Goal: Task Accomplishment & Management: Use online tool/utility

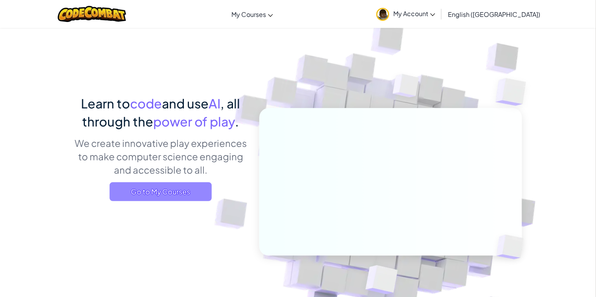
click at [193, 186] on span "Go to My Courses" at bounding box center [161, 191] width 102 height 19
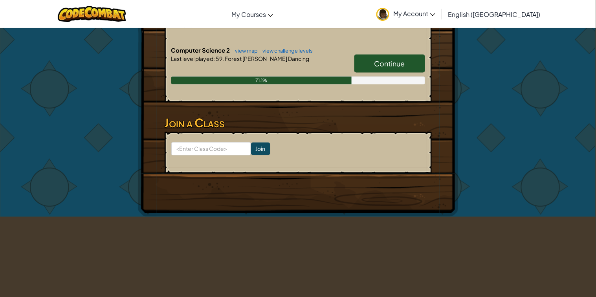
scroll to position [210, 0]
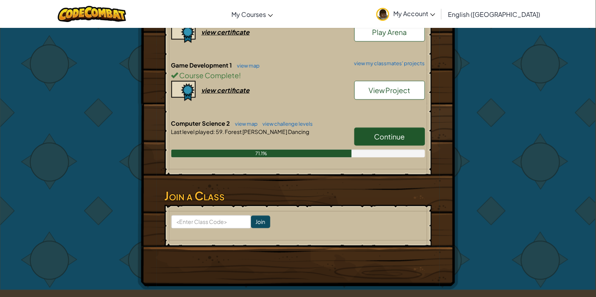
click at [419, 137] on link "Continue" at bounding box center [389, 137] width 71 height 18
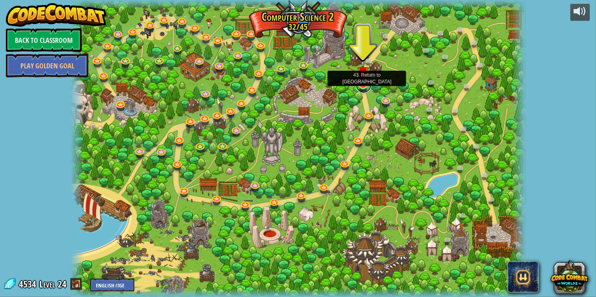
click at [362, 86] on link at bounding box center [364, 85] width 16 height 16
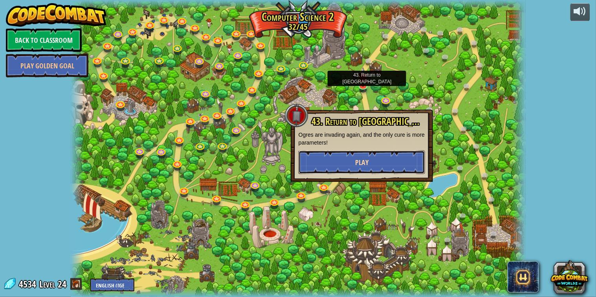
click at [373, 167] on button "Play" at bounding box center [361, 162] width 126 height 24
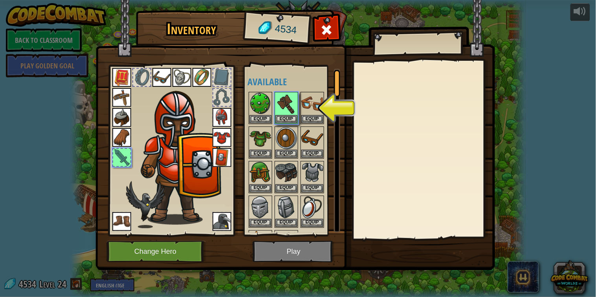
click at [298, 113] on div at bounding box center [293, 177] width 93 height 172
click at [293, 115] on button "Equip" at bounding box center [286, 119] width 22 height 8
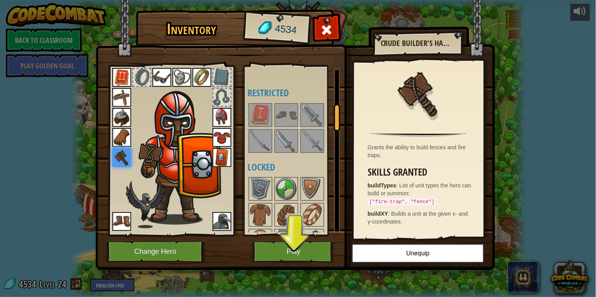
scroll to position [223, 0]
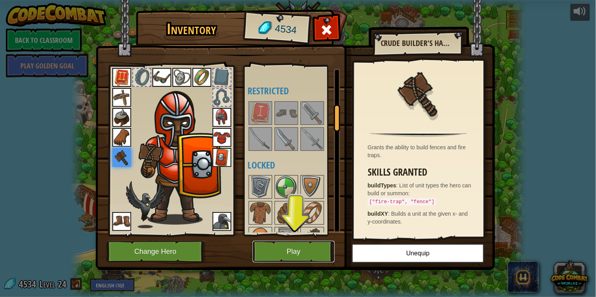
click at [305, 250] on button "Play" at bounding box center [293, 252] width 82 height 22
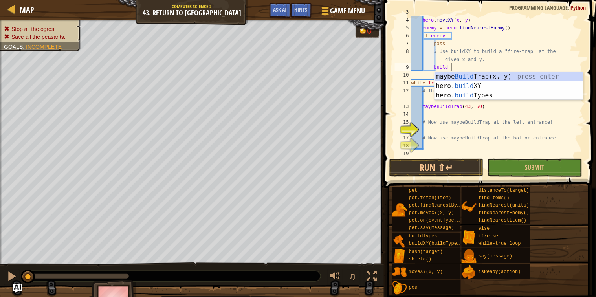
scroll to position [3, 5]
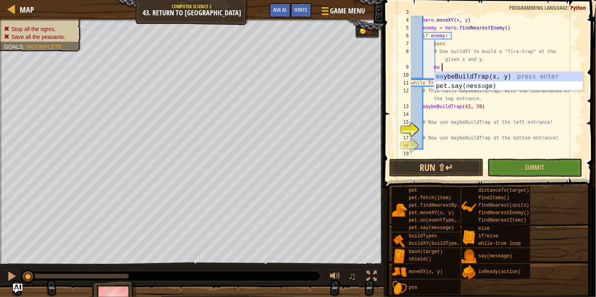
type textarea "m"
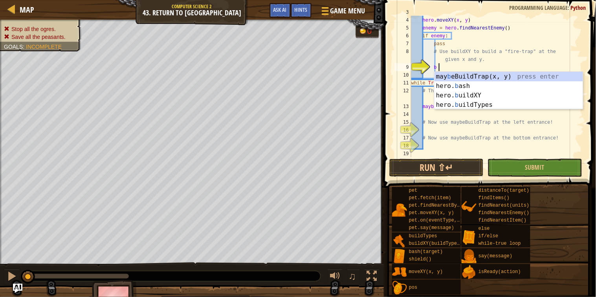
scroll to position [3, 3]
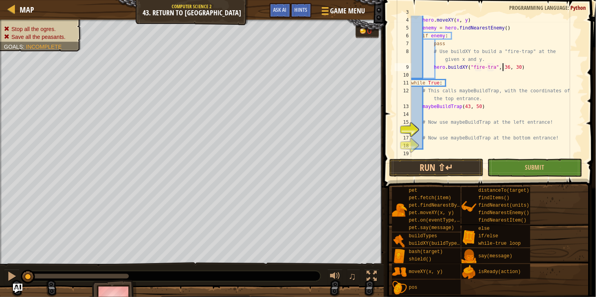
type textarea "hero.buildXY("fire-trap", 36, 30)"
type textarea "maybeBuildTrap(43, 50)"
type textarea "# Now use maybeBuildTrap at the left entrance!"
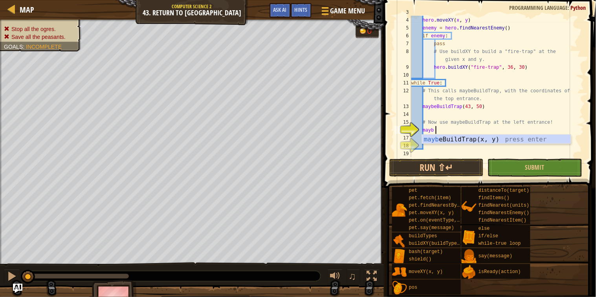
scroll to position [3, 3]
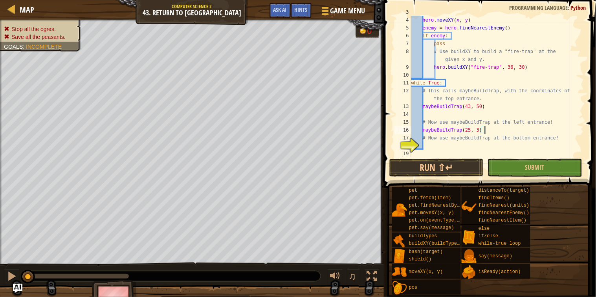
type textarea "# Now use maybeBuildTrap at the bottom entrance!"
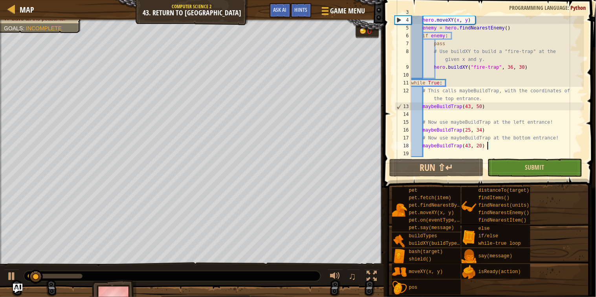
type textarea "maybeBuildTrap(43, 20)"
click at [558, 163] on button "Submit" at bounding box center [534, 168] width 94 height 18
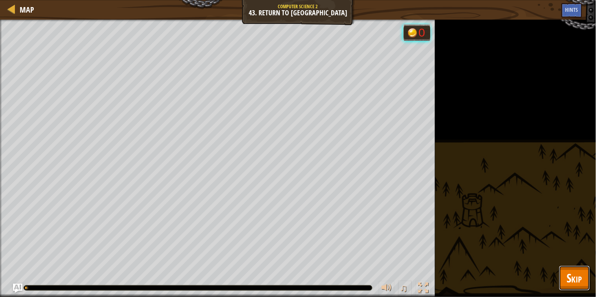
click at [576, 291] on button "Skip" at bounding box center [574, 277] width 31 height 25
